Goal: Task Accomplishment & Management: Use online tool/utility

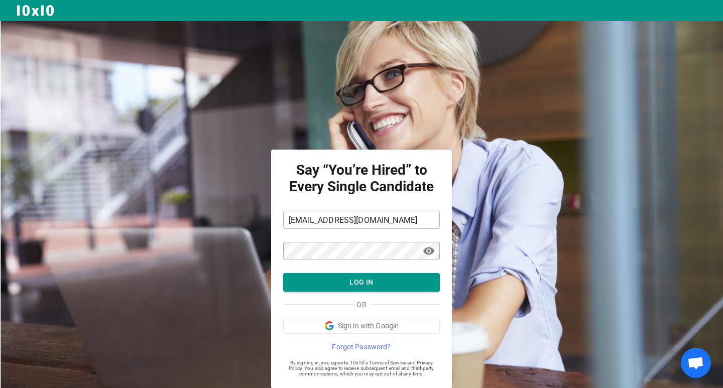
scroll to position [27, 0]
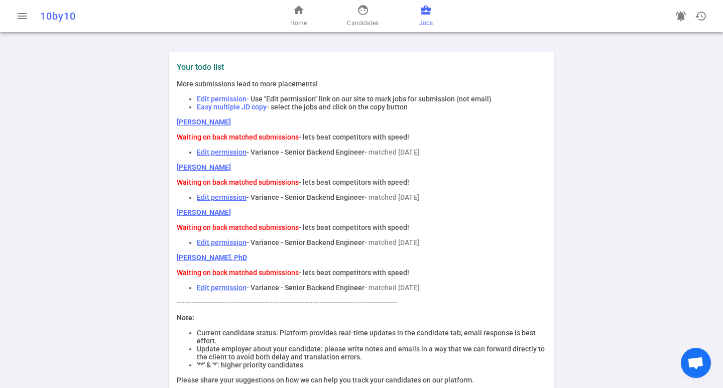
click at [424, 15] on span "business_center" at bounding box center [426, 10] width 12 height 12
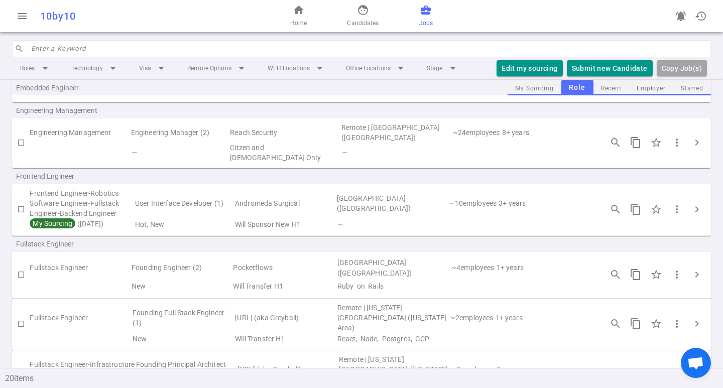
scroll to position [351, 0]
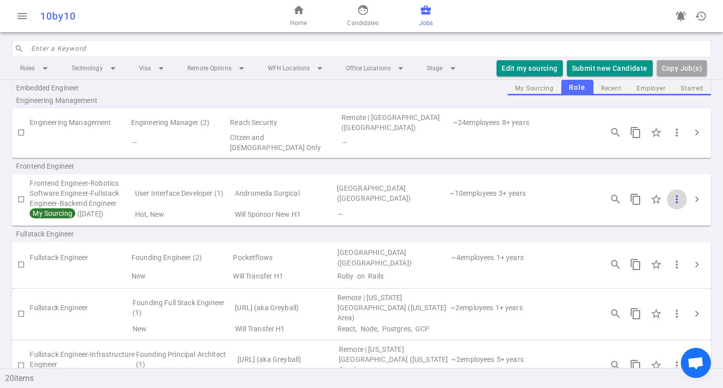
click at [671, 193] on span "more_vert" at bounding box center [677, 199] width 12 height 12
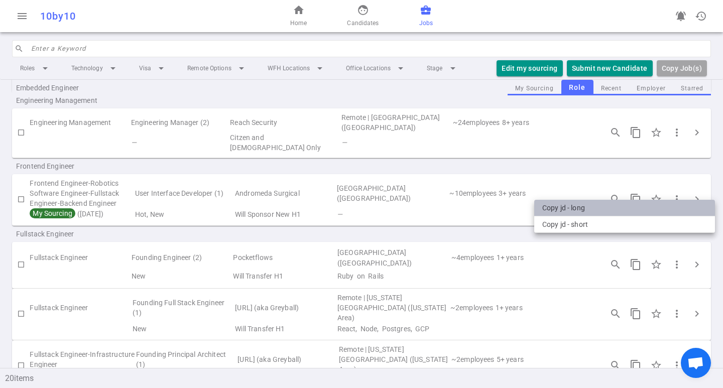
click at [573, 207] on li "Copy JD - long" at bounding box center [624, 208] width 181 height 17
